Goal: Find contact information: Obtain details needed to contact an individual or organization

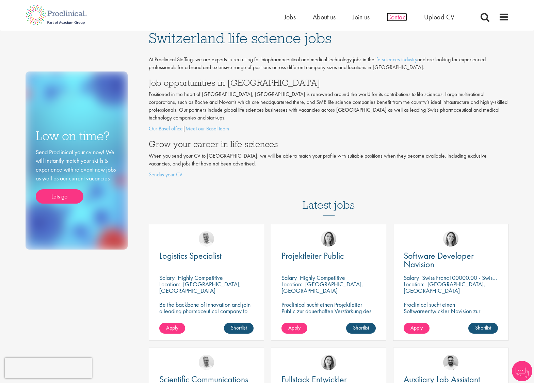
click at [392, 18] on span "Contact" at bounding box center [396, 17] width 20 height 9
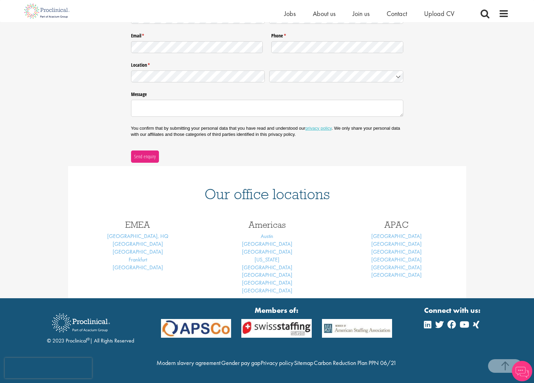
scroll to position [139, 0]
click at [140, 240] on link "[GEOGRAPHIC_DATA]" at bounding box center [138, 243] width 50 height 7
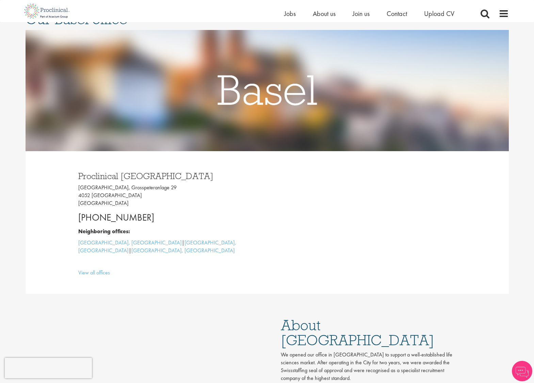
scroll to position [66, 0]
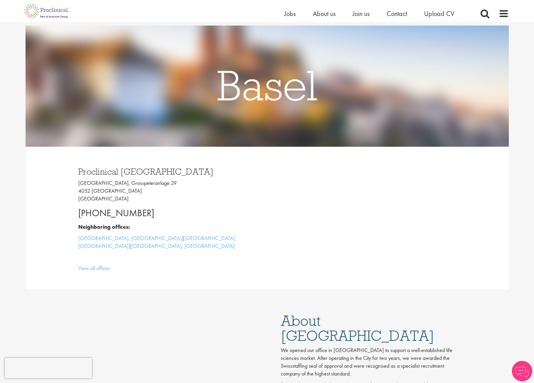
drag, startPoint x: 144, startPoint y: 211, endPoint x: 80, endPoint y: 211, distance: 63.9
click at [80, 211] on p "[PHONE_NUMBER]" at bounding box center [170, 213] width 184 height 14
copy p "[PHONE_NUMBER]"
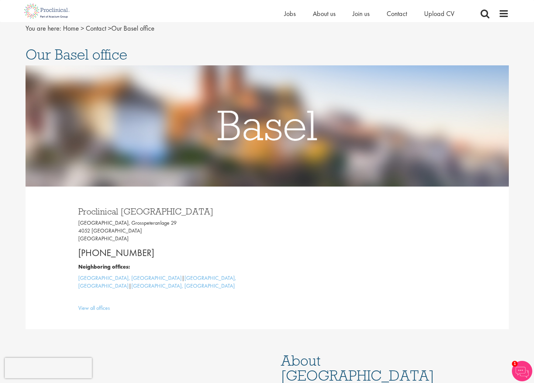
scroll to position [26, 0]
drag, startPoint x: 118, startPoint y: 224, endPoint x: 108, endPoint y: 231, distance: 12.5
click at [108, 231] on p "[GEOGRAPHIC_DATA], [STREET_ADDRESS]" at bounding box center [170, 230] width 184 height 23
copy p "Grosspeteranlage 29 4052 [GEOGRAPHIC_DATA]"
click at [289, 14] on span "Jobs" at bounding box center [290, 13] width 12 height 9
